Goal: Transaction & Acquisition: Purchase product/service

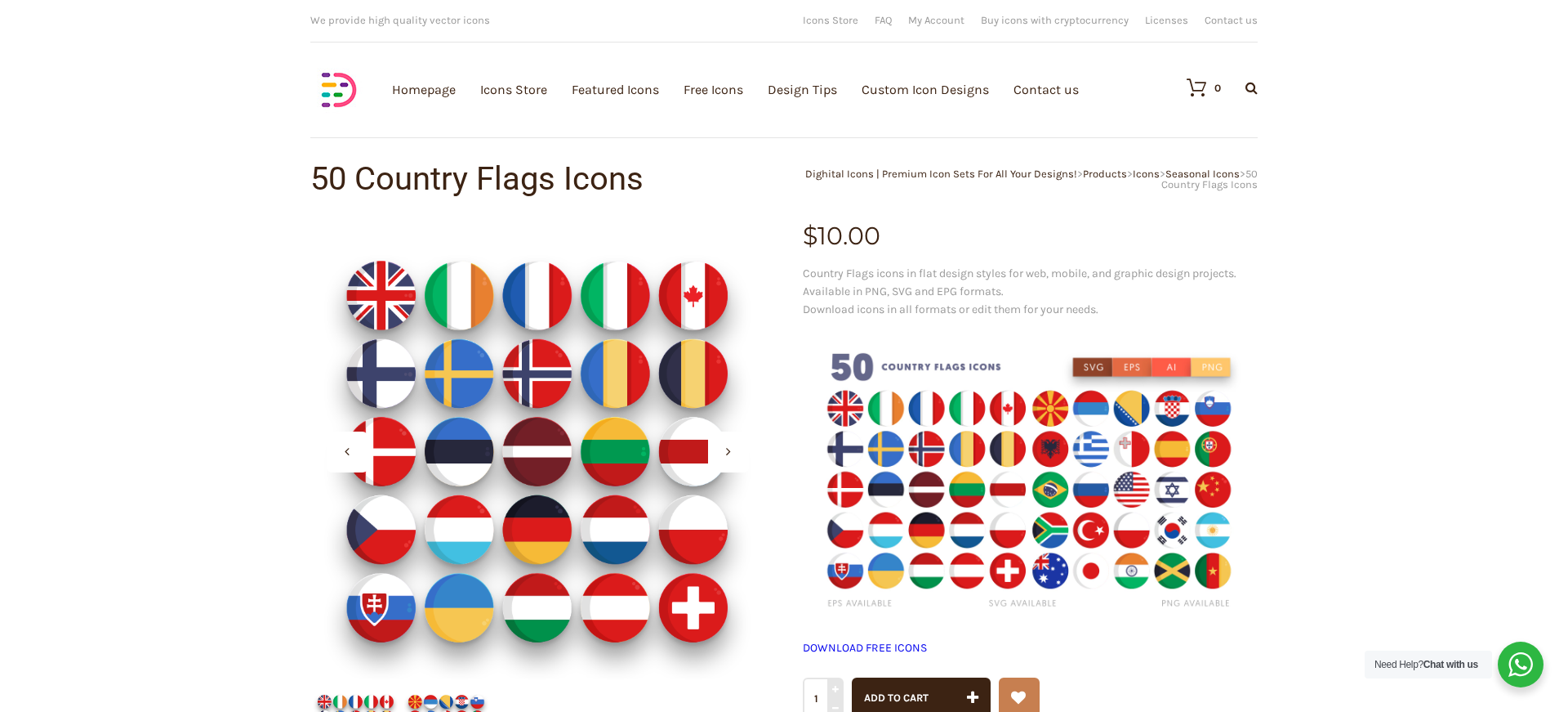
click at [726, 451] on icon at bounding box center [728, 451] width 5 height 13
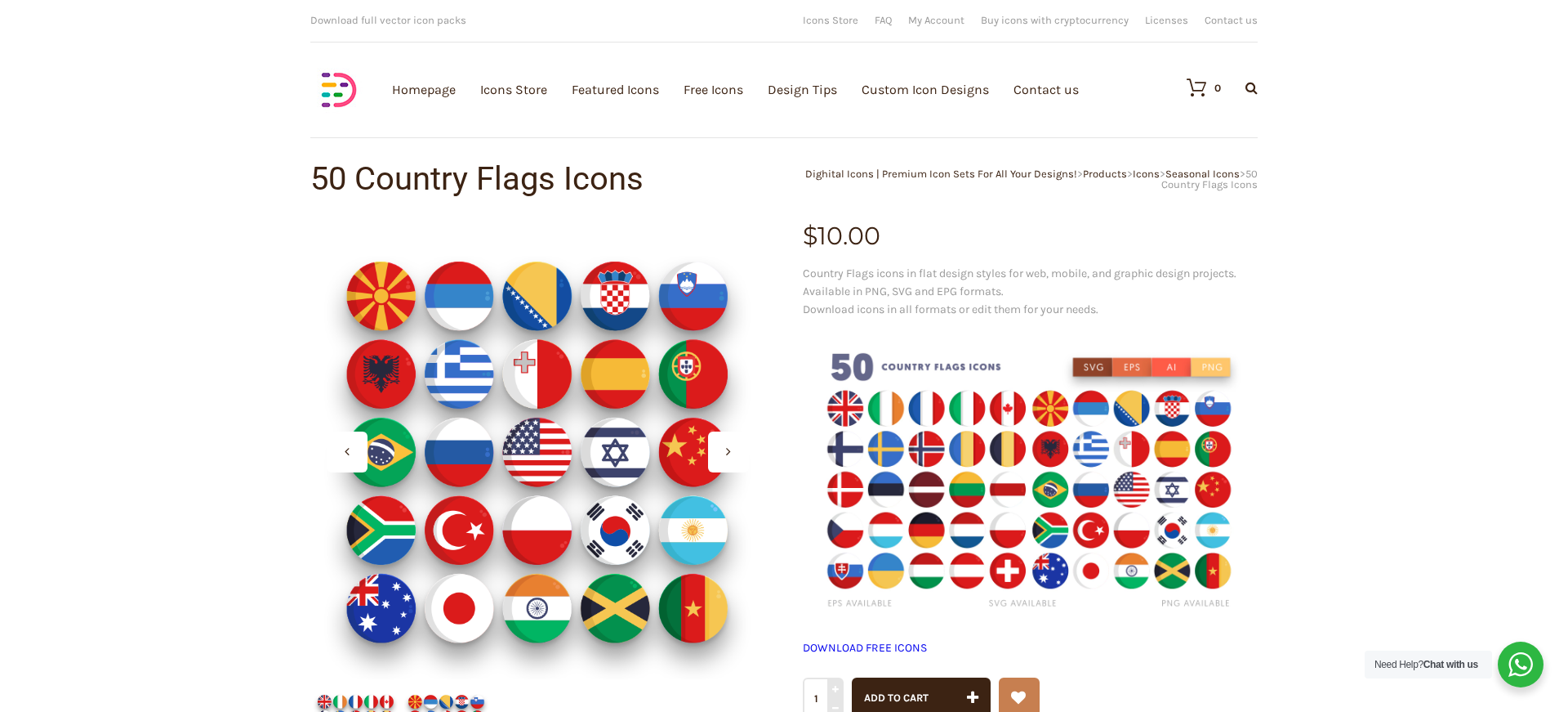
click at [726, 451] on icon at bounding box center [728, 451] width 5 height 13
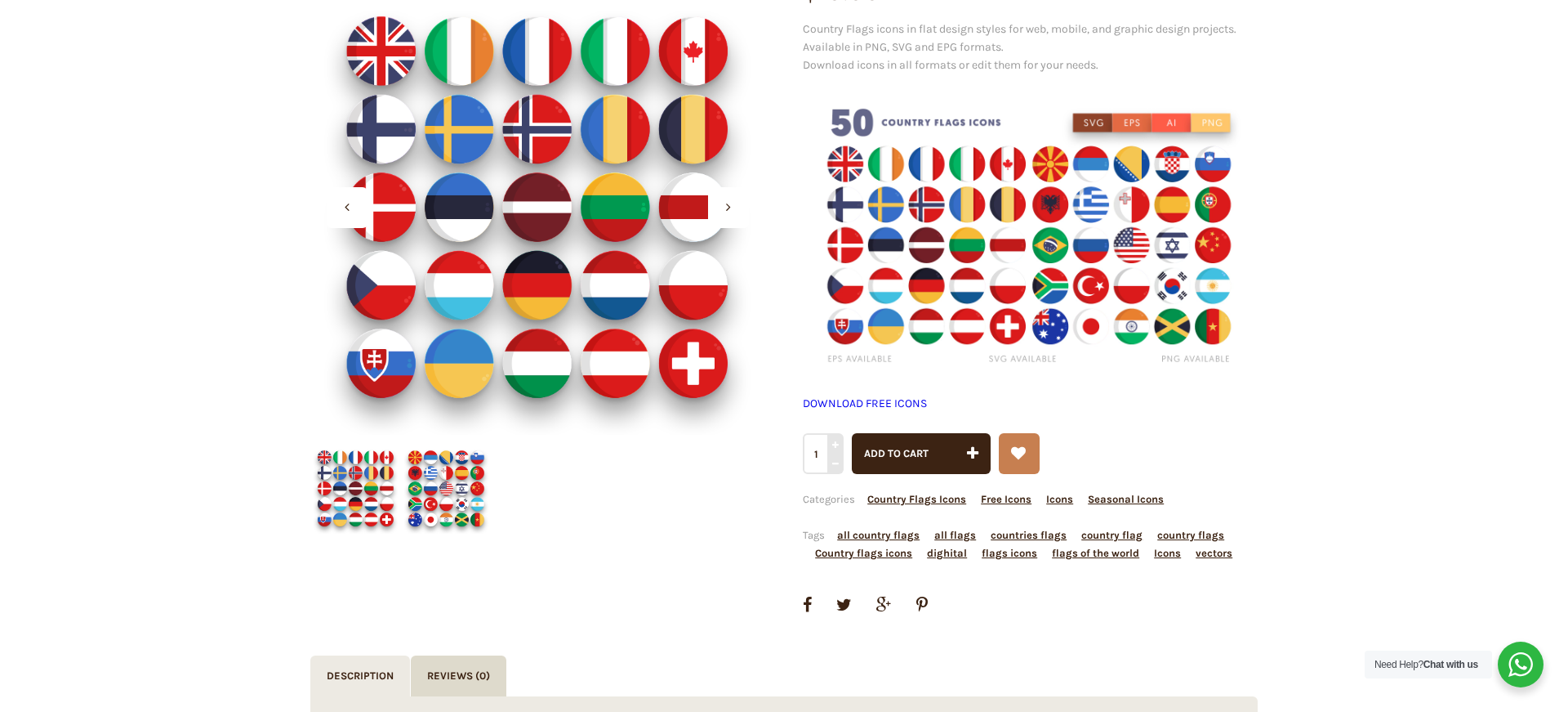
scroll to position [249, 0]
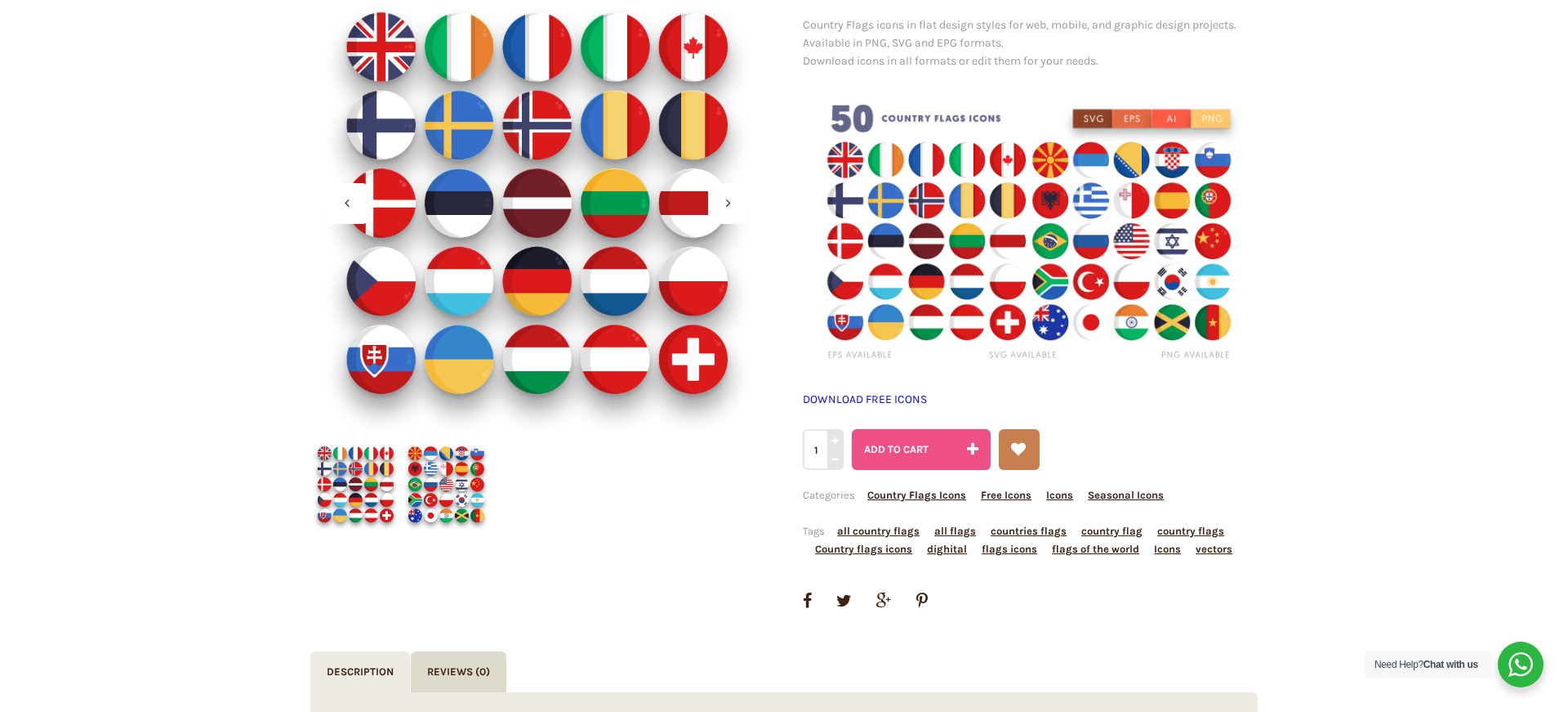
click at [918, 452] on span "Add to cart" at bounding box center [896, 448] width 64 height 12
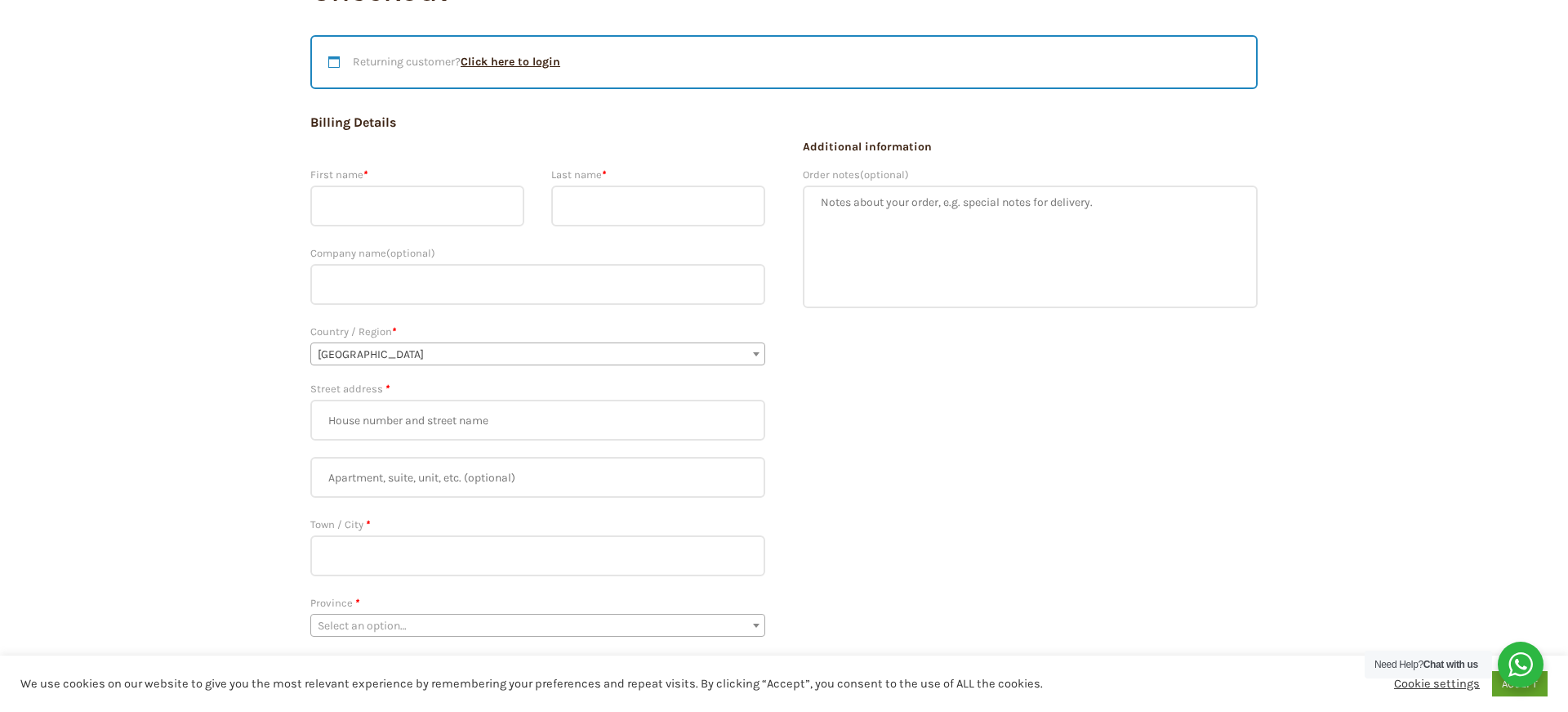
scroll to position [193, 0]
type input "Andreas"
type input "Golla"
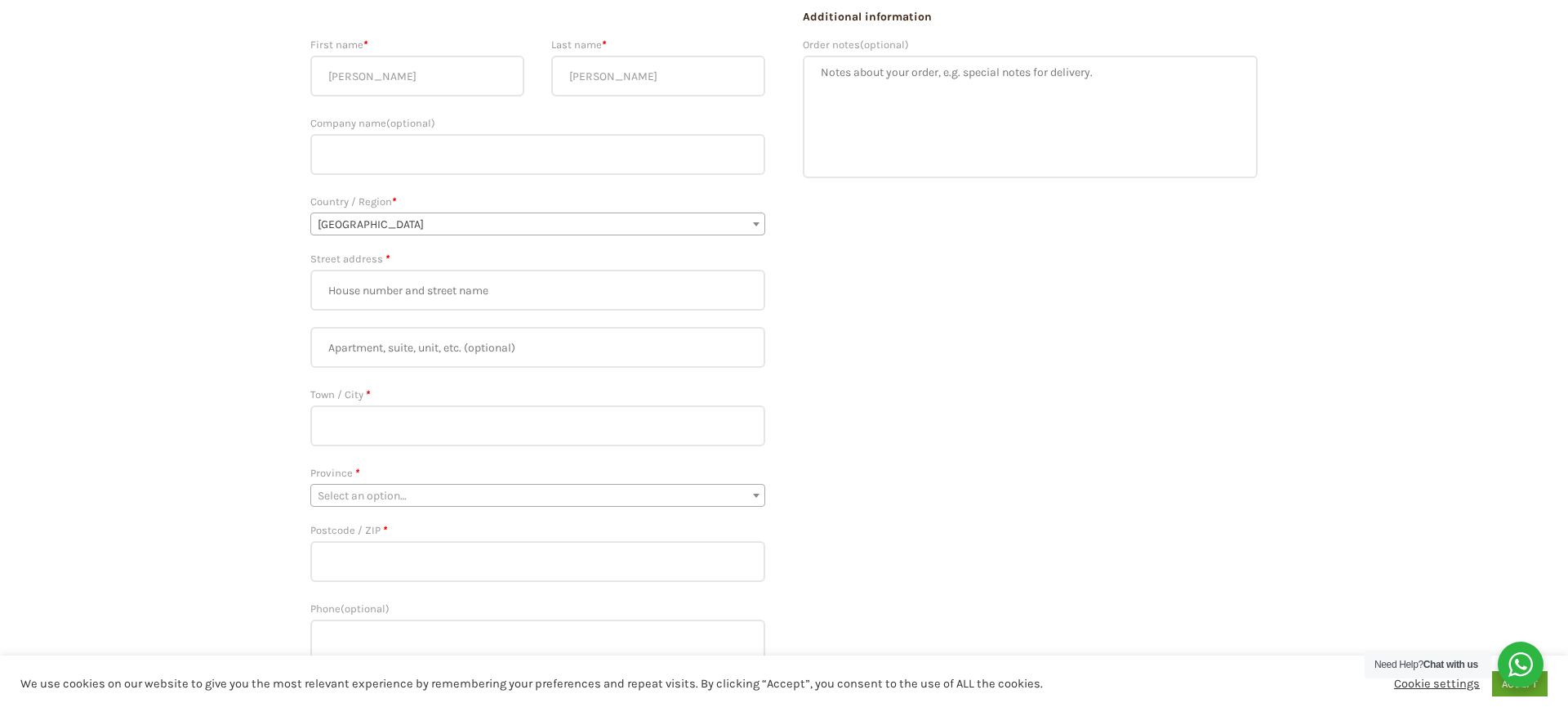
scroll to position [327, 0]
type input "70"
type input "Montezuma"
click at [535, 487] on span "Select an option…" at bounding box center [538, 488] width 454 height 23
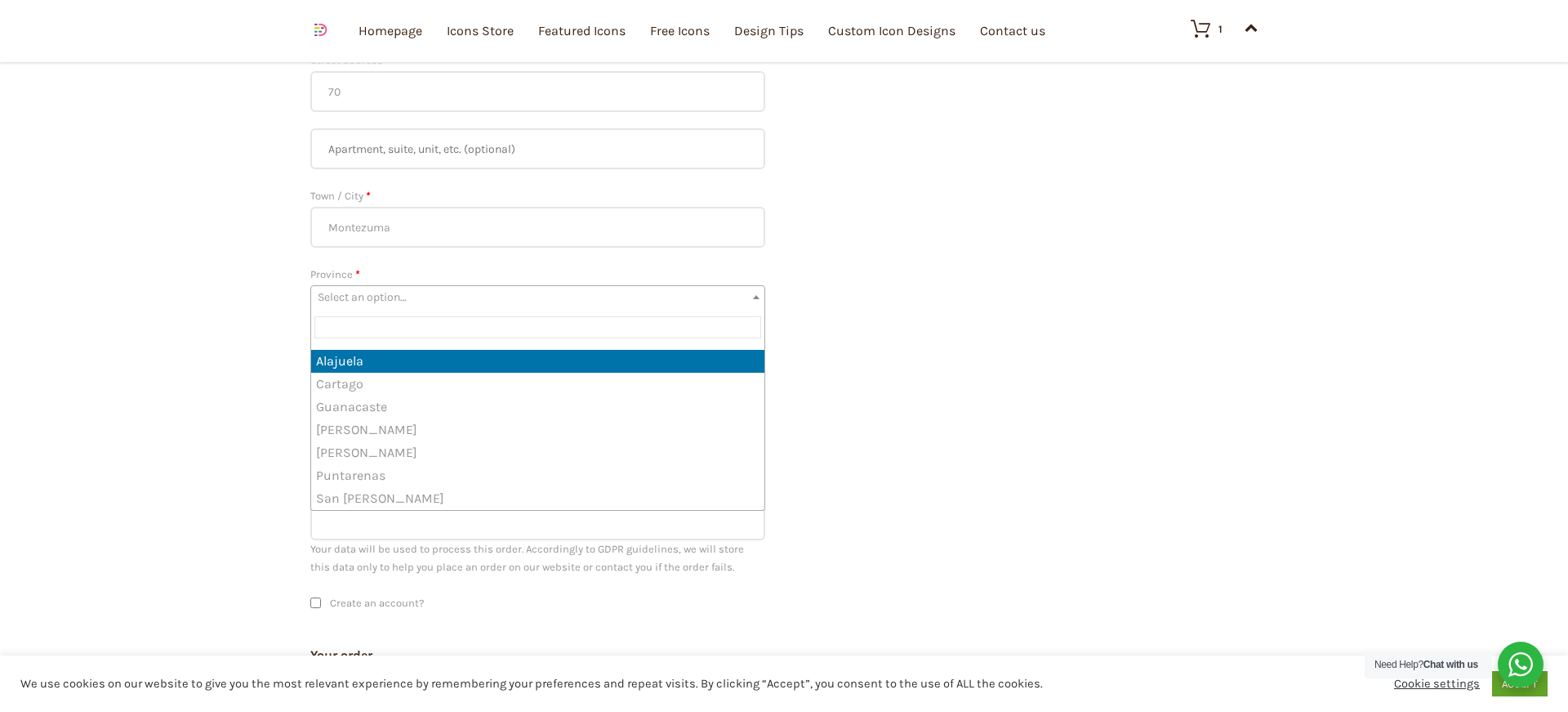
scroll to position [531, 0]
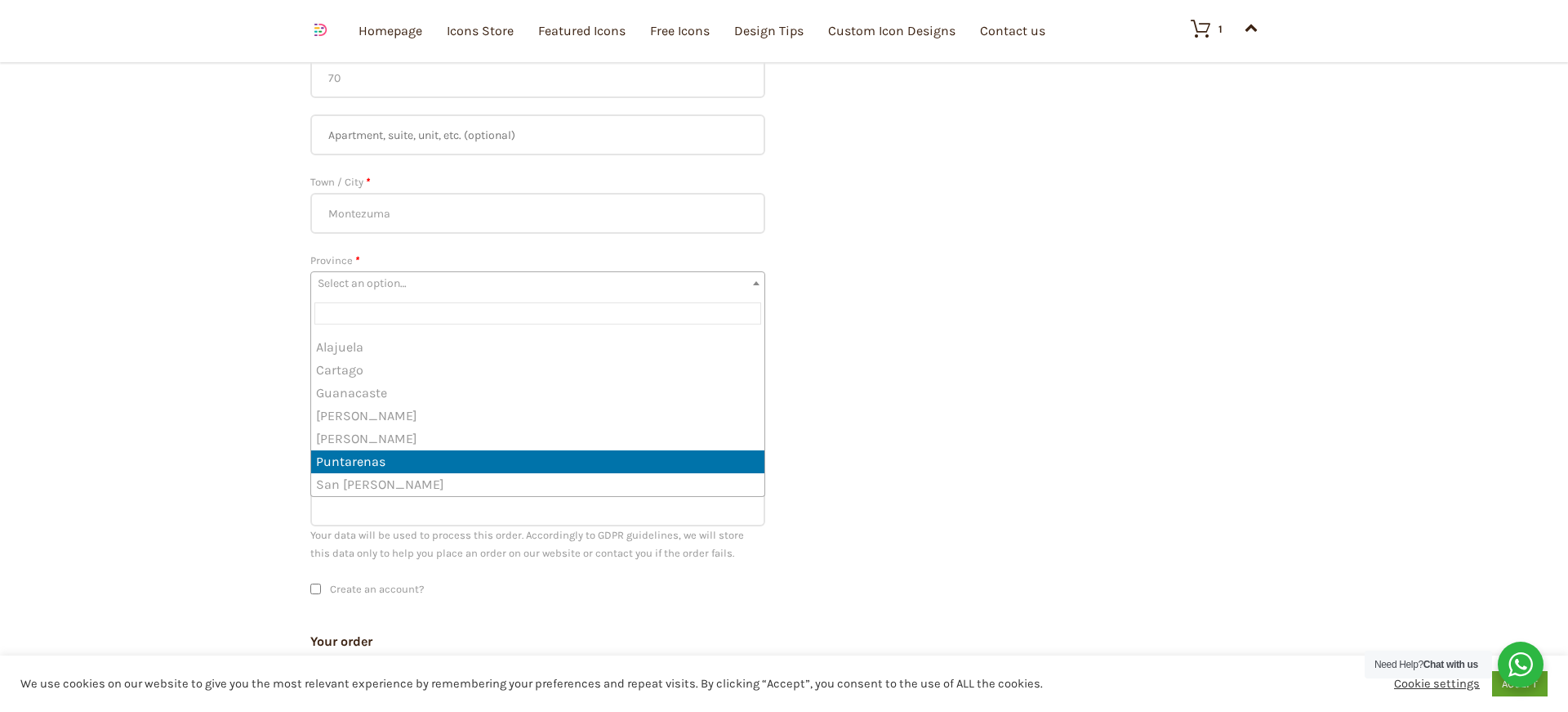
select select "CR-P"
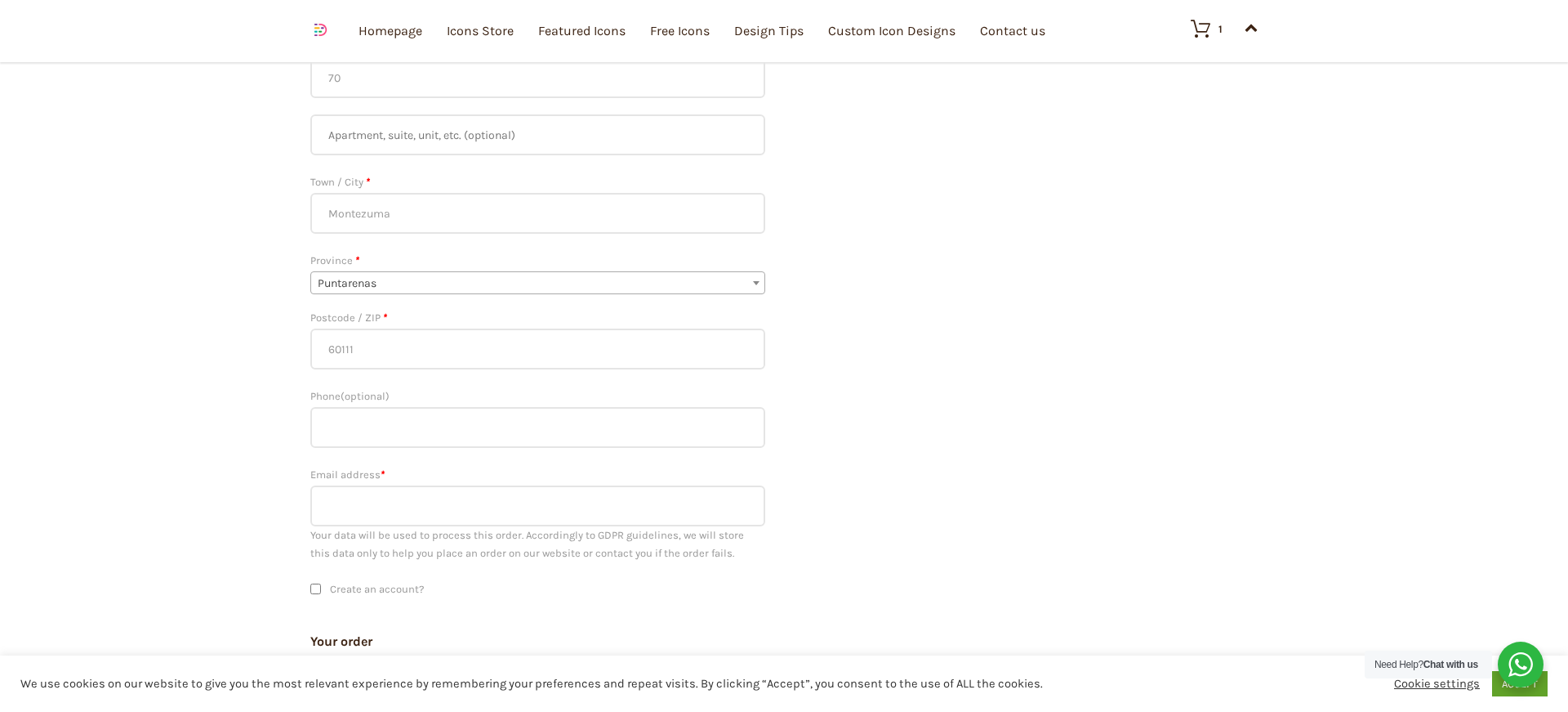
type input "60111"
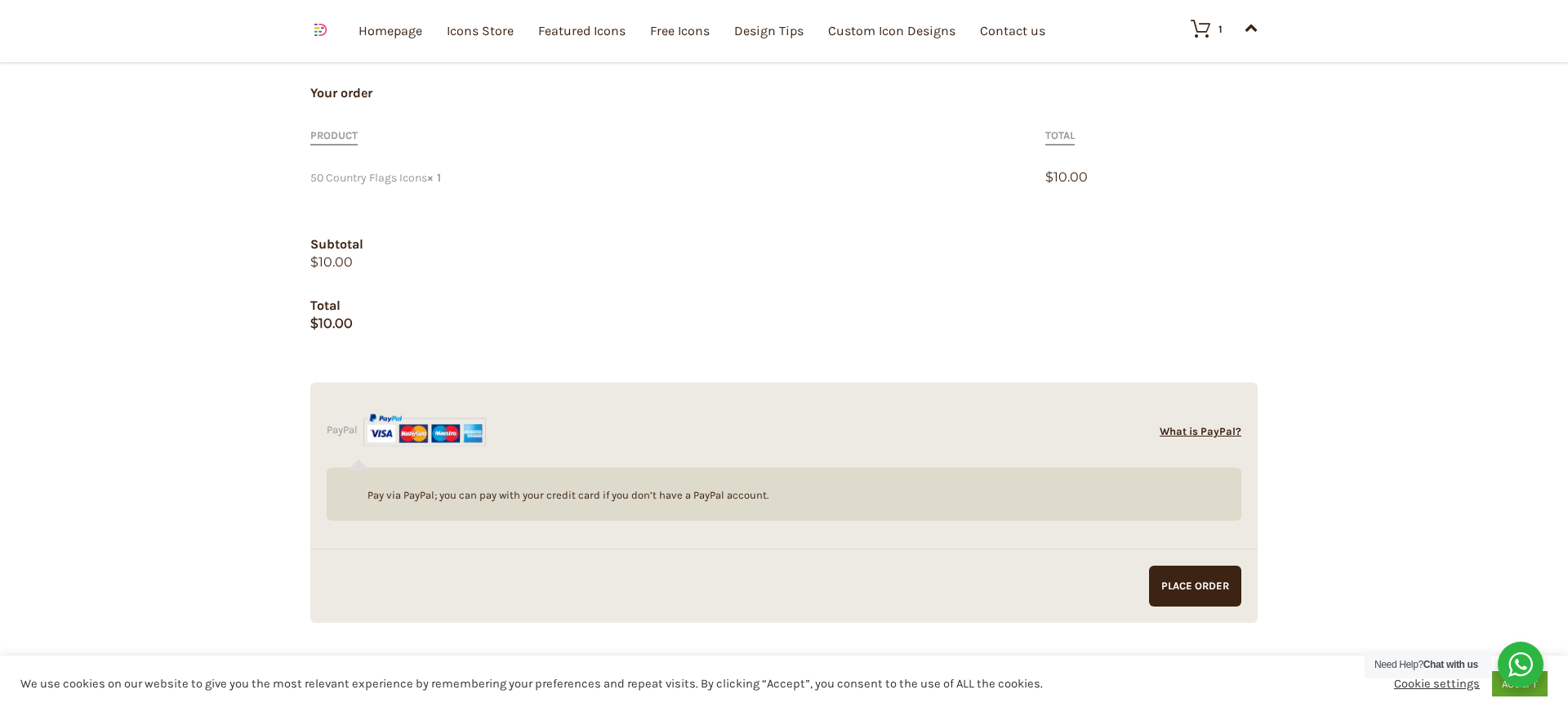
scroll to position [1084, 0]
type input "info@andreasgolla.com"
click at [1201, 583] on input "Proceed to PayPal" at bounding box center [1196, 582] width 93 height 41
